Goal: Task Accomplishment & Management: Use online tool/utility

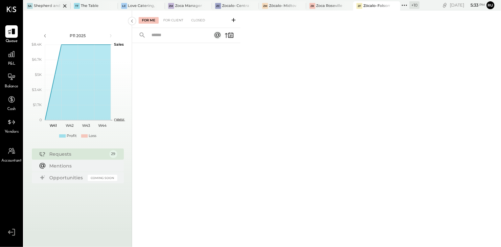
click at [43, 7] on div "Shepherd and [PERSON_NAME]" at bounding box center [47, 5] width 27 height 5
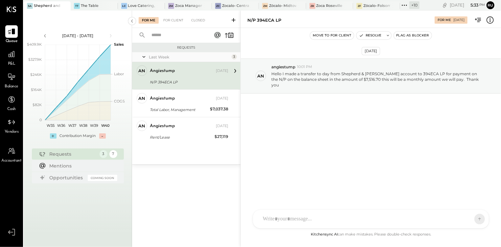
click at [305, 109] on div "[DATE] an angiestump 10:01 PM Hello I made a transfer to day from Shepherd & [P…" at bounding box center [371, 93] width 260 height 99
click at [304, 109] on div "[DATE] an angiestump 10:01 PM Hello I made a transfer to day from Shepherd & [P…" at bounding box center [371, 93] width 260 height 99
click at [317, 95] on div "[DATE] an angiestump 10:01 PM Hello I made a transfer to day from Shepherd & [P…" at bounding box center [371, 93] width 260 height 99
click at [12, 56] on icon at bounding box center [11, 54] width 7 height 7
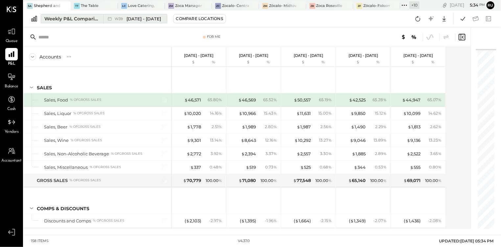
click at [62, 19] on div "Weekly P&L Comparison" at bounding box center [71, 18] width 55 height 7
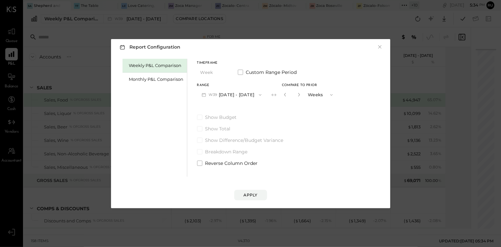
drag, startPoint x: 141, startPoint y: 78, endPoint x: 191, endPoint y: 113, distance: 61.6
click at [141, 78] on div "Monthly P&L Comparison" at bounding box center [156, 79] width 55 height 6
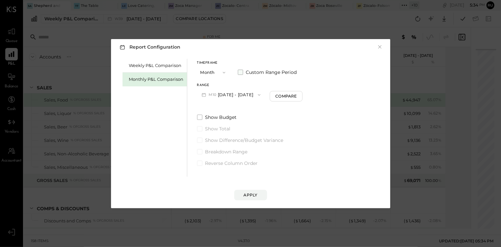
click at [242, 72] on span at bounding box center [240, 72] width 5 height 5
click at [206, 95] on icon "button" at bounding box center [204, 94] width 7 height 7
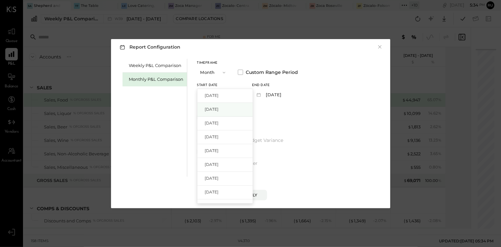
click at [210, 112] on span "[DATE]" at bounding box center [212, 110] width 14 height 6
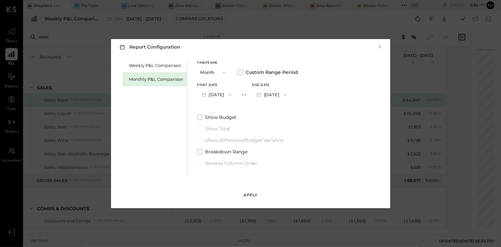
click at [245, 194] on div "Apply" at bounding box center [251, 195] width 14 height 6
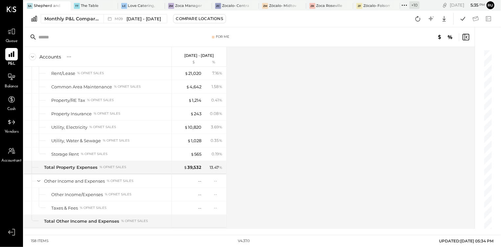
scroll to position [1781, 0]
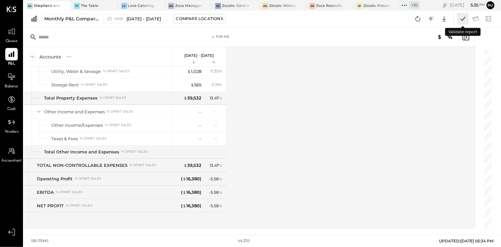
click at [468, 19] on button at bounding box center [463, 19] width 12 height 12
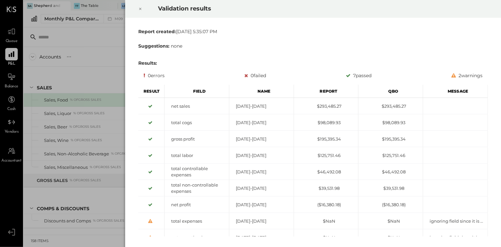
click at [141, 10] on icon at bounding box center [140, 9] width 4 height 8
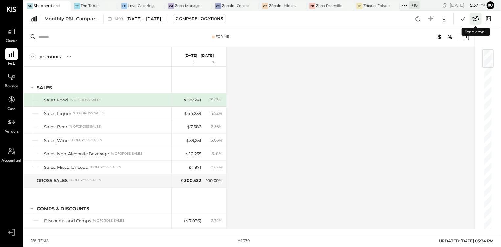
click at [478, 19] on icon at bounding box center [476, 18] width 9 height 9
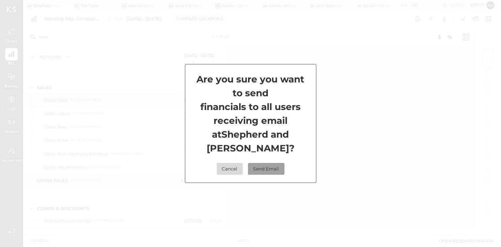
click at [263, 165] on button "Send Email" at bounding box center [266, 169] width 36 height 12
